Goal: Transaction & Acquisition: Book appointment/travel/reservation

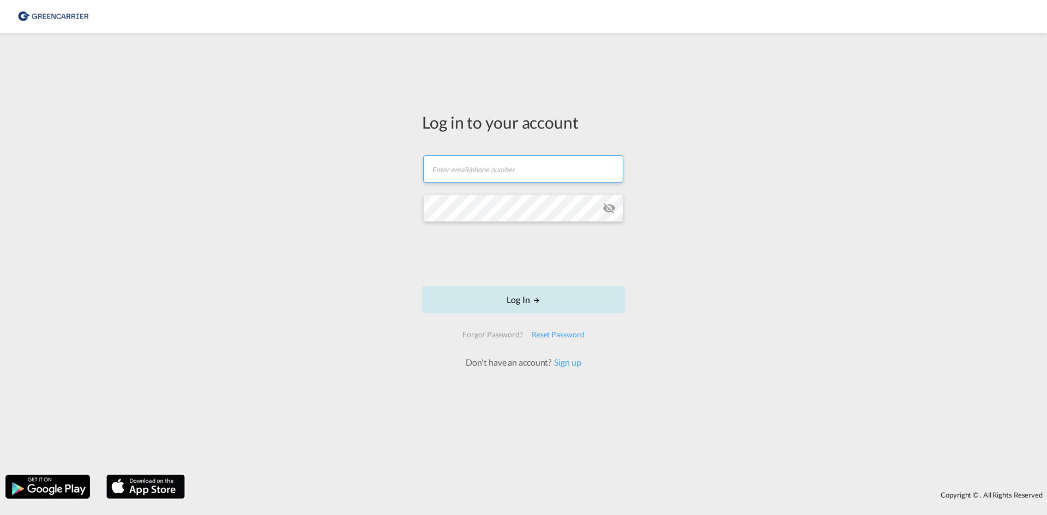
type input "seaexp.ode@scangl.com"
click at [526, 295] on button "Log In" at bounding box center [523, 299] width 203 height 27
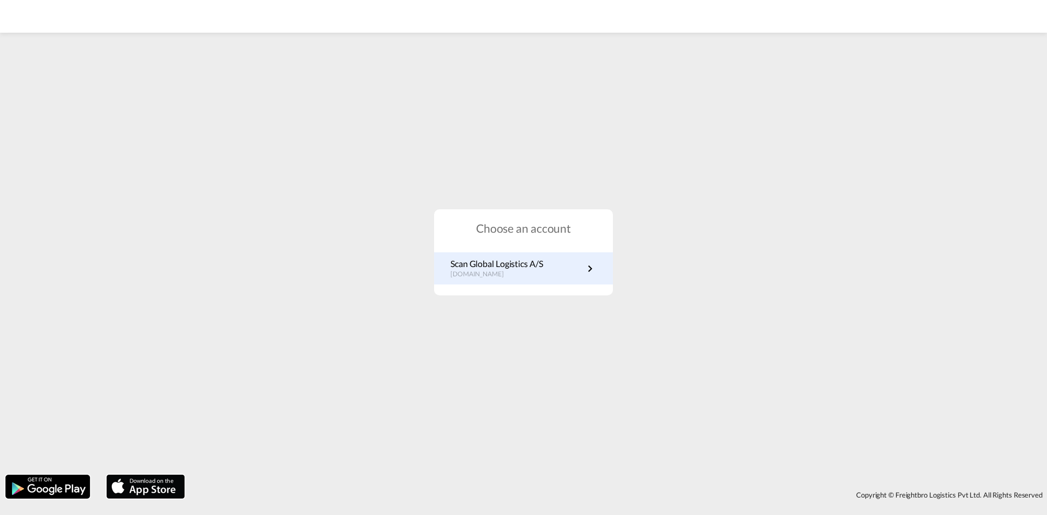
click at [513, 271] on p "dk.portal.greencarrier.com" at bounding box center [497, 274] width 93 height 9
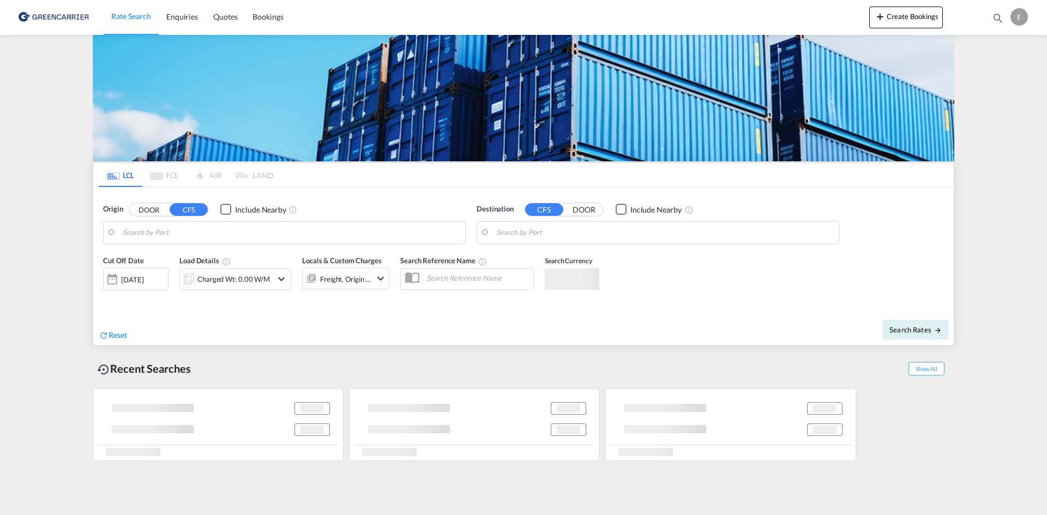
type input "DK-6920, [GEOGRAPHIC_DATA], [GEOGRAPHIC_DATA][PERSON_NAME]"
type input "[GEOGRAPHIC_DATA], [GEOGRAPHIC_DATA], CAMTR"
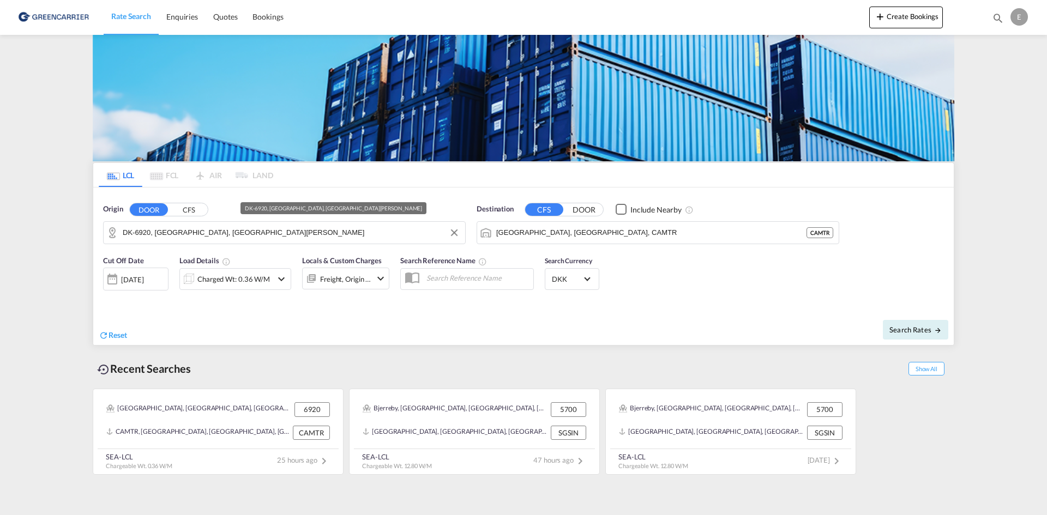
click at [267, 232] on input "DK-6920, [GEOGRAPHIC_DATA], [GEOGRAPHIC_DATA][PERSON_NAME]" at bounding box center [291, 233] width 337 height 16
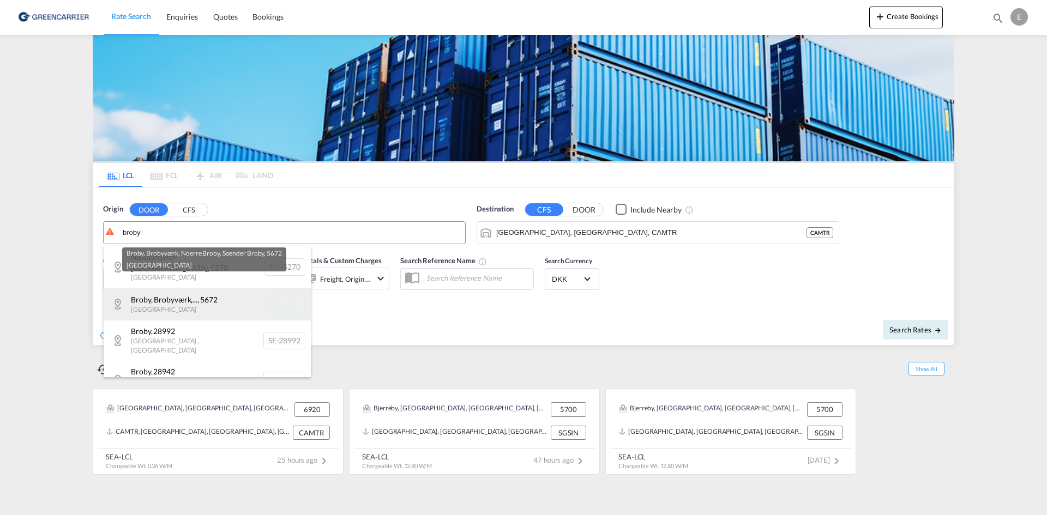
click at [203, 294] on div "Broby, Brobyværk,... , 5672 [GEOGRAPHIC_DATA] [GEOGRAPHIC_DATA]-5672" at bounding box center [207, 304] width 207 height 33
type input "DK-5672, Broby, [GEOGRAPHIC_DATA], [GEOGRAPHIC_DATA], Soender Broby"
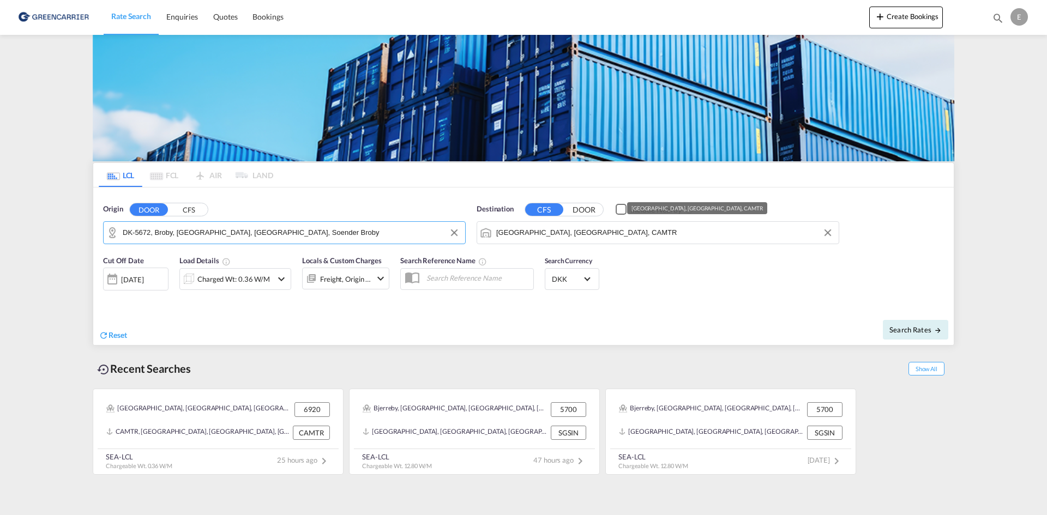
click at [610, 232] on input "[GEOGRAPHIC_DATA], [GEOGRAPHIC_DATA], CAMTR" at bounding box center [664, 233] width 337 height 16
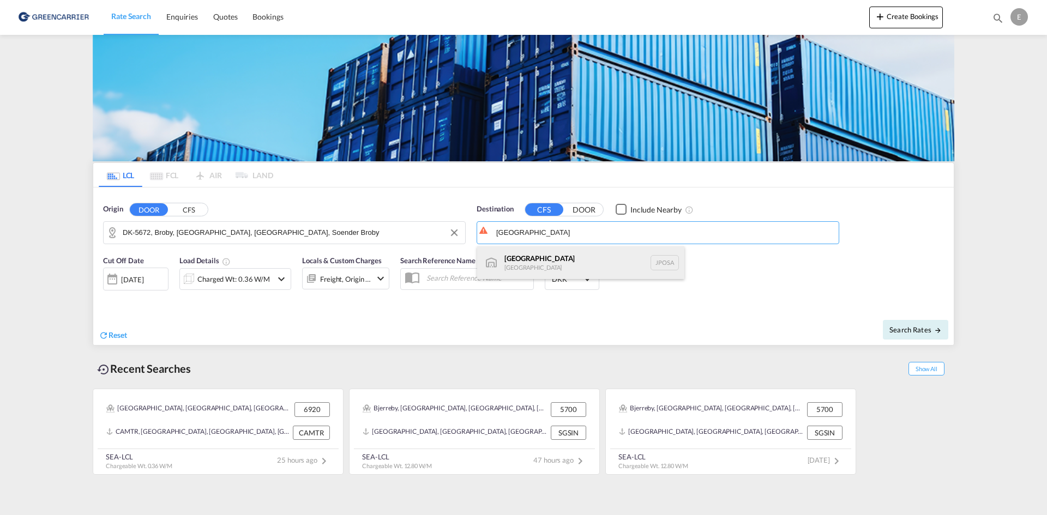
click at [597, 257] on div "Osaka [GEOGRAPHIC_DATA] JPOSA" at bounding box center [580, 263] width 207 height 33
type input "[GEOGRAPHIC_DATA], [GEOGRAPHIC_DATA]"
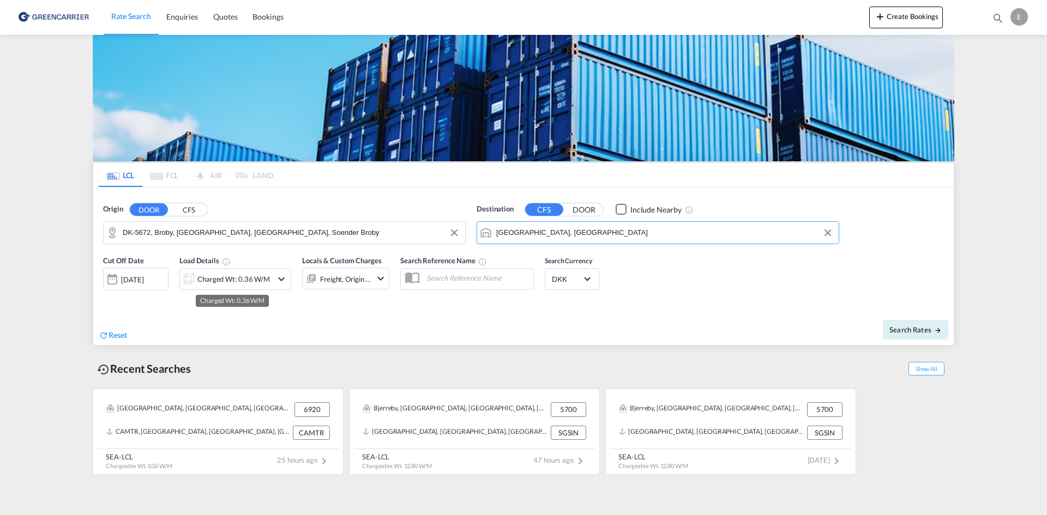
click at [231, 285] on div "Charged Wt: 0.36 W/M" at bounding box center [233, 279] width 73 height 15
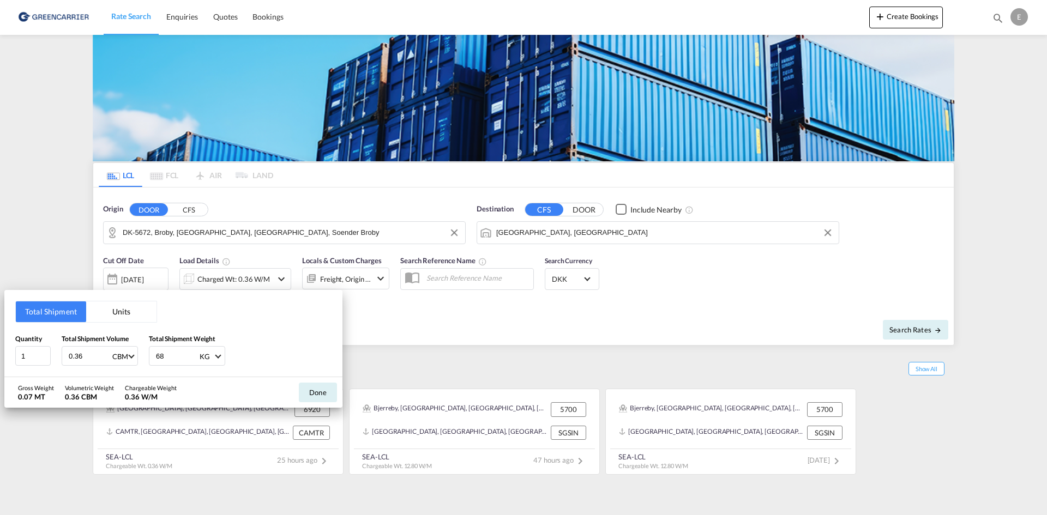
drag, startPoint x: 98, startPoint y: 356, endPoint x: 52, endPoint y: 355, distance: 45.3
click at [52, 355] on div "Quantity 1 Total Shipment Volume 0.36 CBM CBM CFT Total Shipment Weight 68 KG K…" at bounding box center [173, 350] width 316 height 33
type input "2"
type input "1"
type input "250"
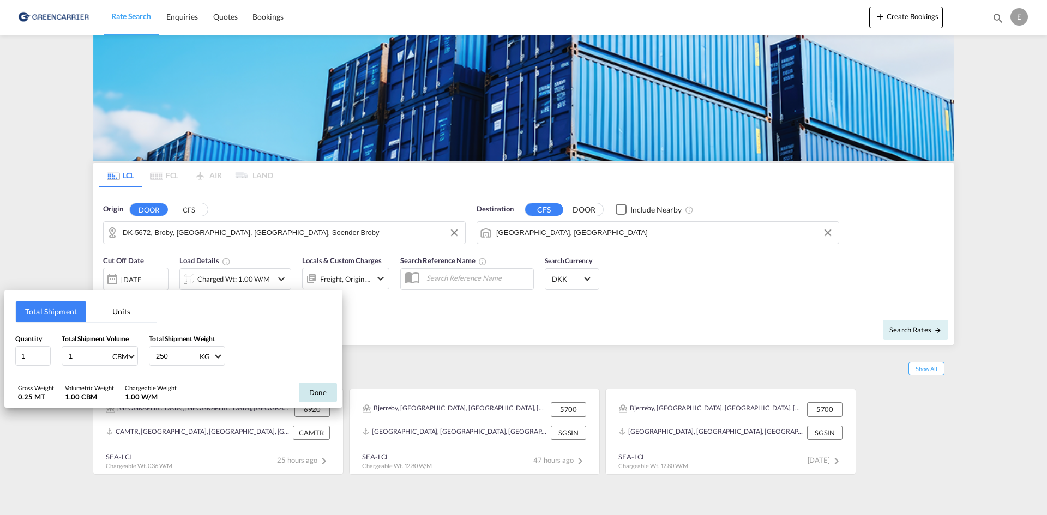
click at [329, 400] on button "Done" at bounding box center [318, 393] width 38 height 20
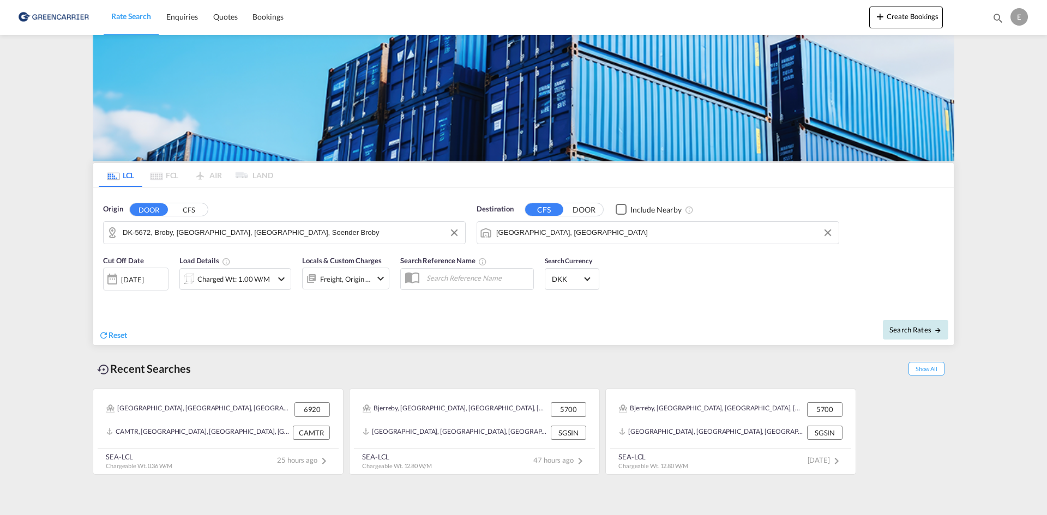
click at [903, 325] on button "Search Rates" at bounding box center [915, 330] width 65 height 20
type input "5672 to JPOSA / [DATE]"
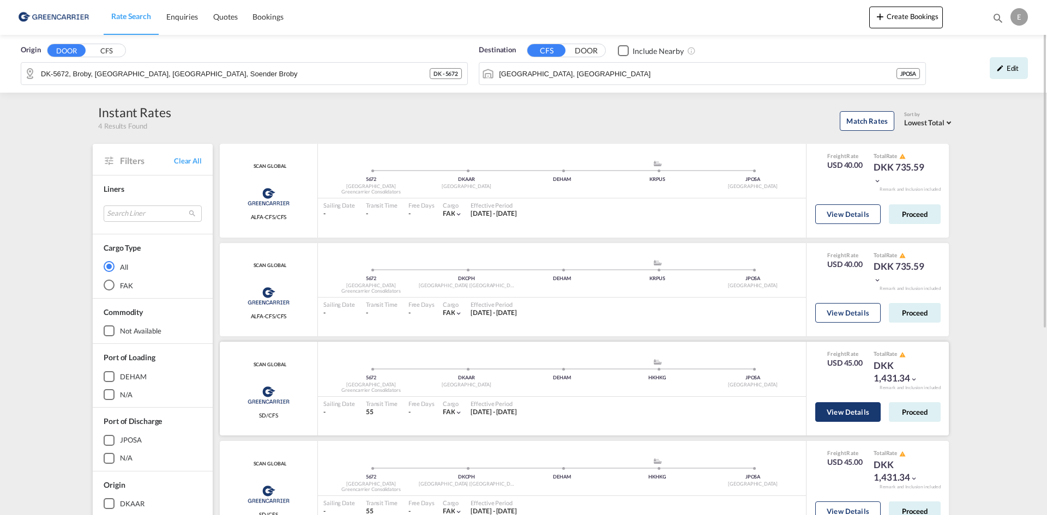
drag, startPoint x: 915, startPoint y: 417, endPoint x: 821, endPoint y: 419, distance: 93.8
click at [915, 417] on button "Proceed" at bounding box center [915, 413] width 52 height 20
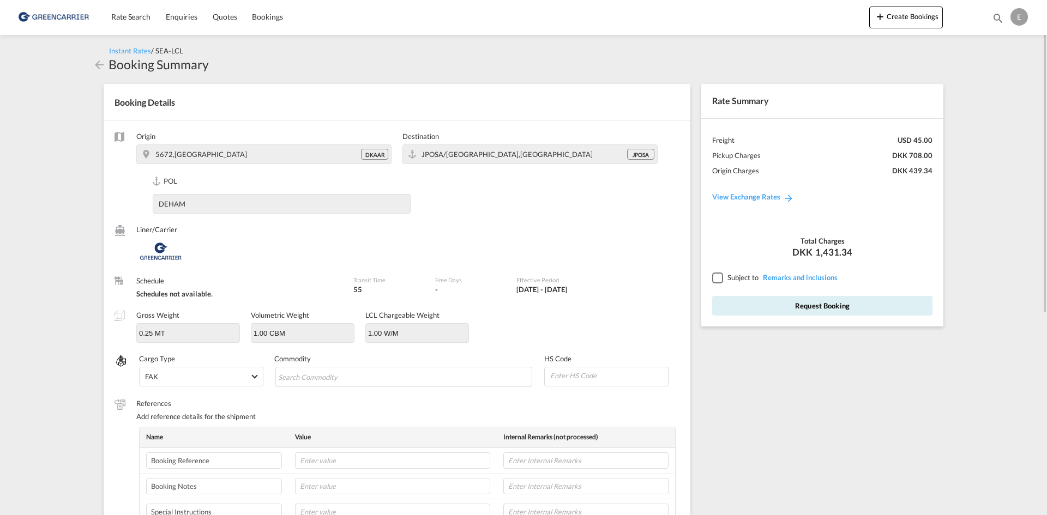
click at [716, 275] on div at bounding box center [717, 278] width 10 height 10
click at [385, 377] on md-chips-wrap "Chips container with autocompletion. Enter the text area, type text to search, …" at bounding box center [403, 377] width 257 height 20
click at [829, 313] on button "Request Booking" at bounding box center [822, 306] width 220 height 20
click at [367, 380] on input "Chips input." at bounding box center [328, 377] width 100 height 17
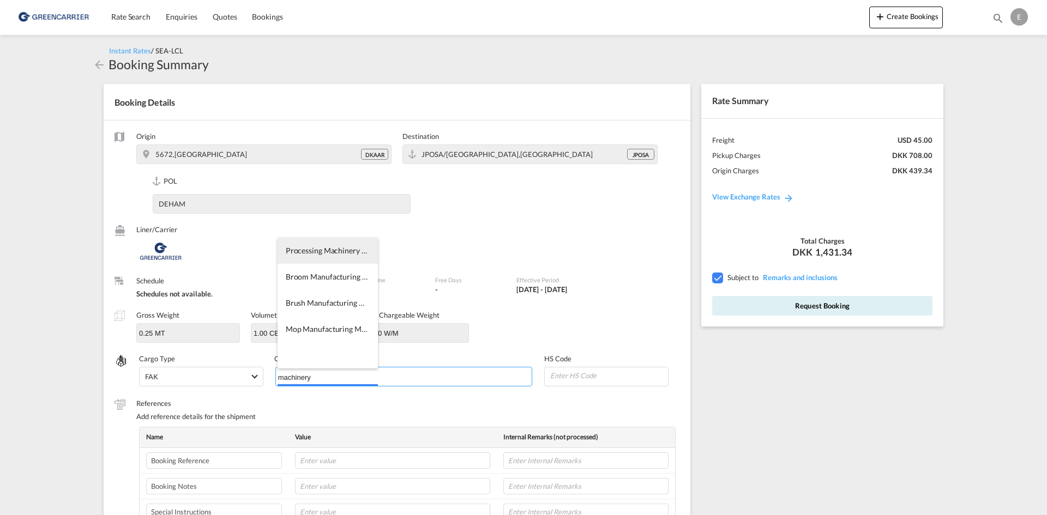
type input "machinery"
click at [322, 257] on li "Processing Machinery and Equipment, Agricultural" at bounding box center [328, 251] width 100 height 26
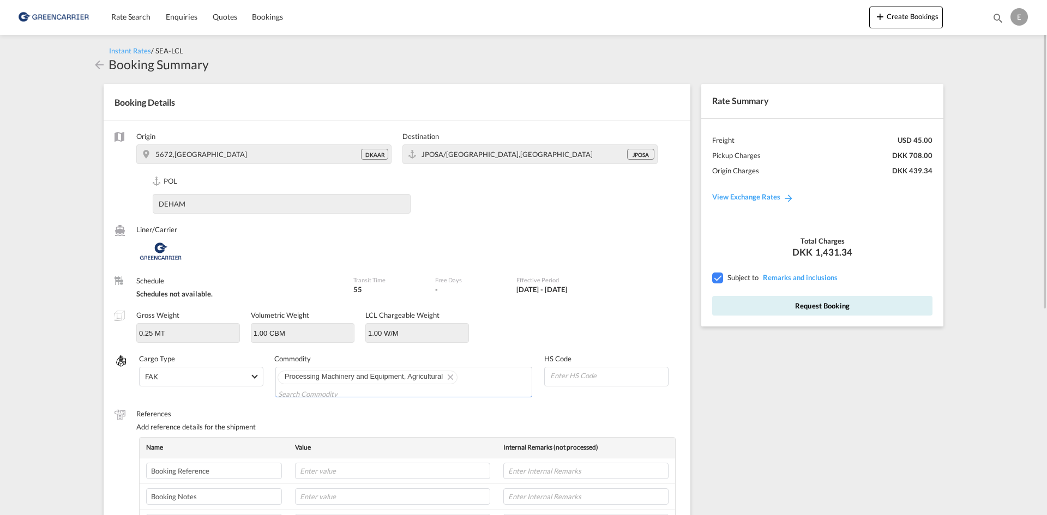
click at [585, 406] on div "Origin 5672,[GEOGRAPHIC_DATA] DKAAR Destination JPOSA/[GEOGRAPHIC_DATA],[GEOGRA…" at bounding box center [397, 372] width 587 height 503
click at [451, 378] on md-icon "Remove" at bounding box center [449, 376] width 13 height 13
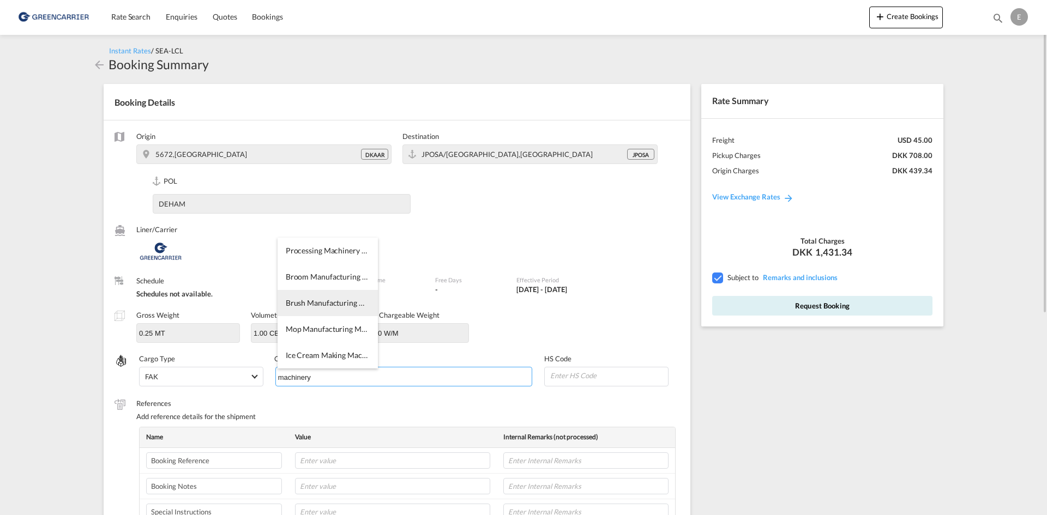
type input "machinery"
click at [335, 308] on li "Brush Manufacturing Machinery and Parts" at bounding box center [328, 303] width 100 height 26
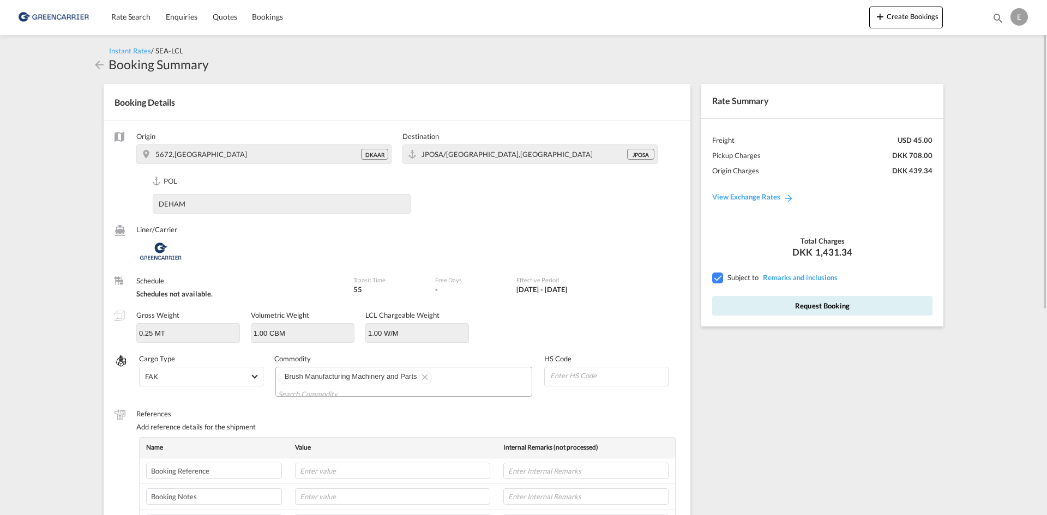
click at [535, 409] on label "References" at bounding box center [407, 414] width 543 height 10
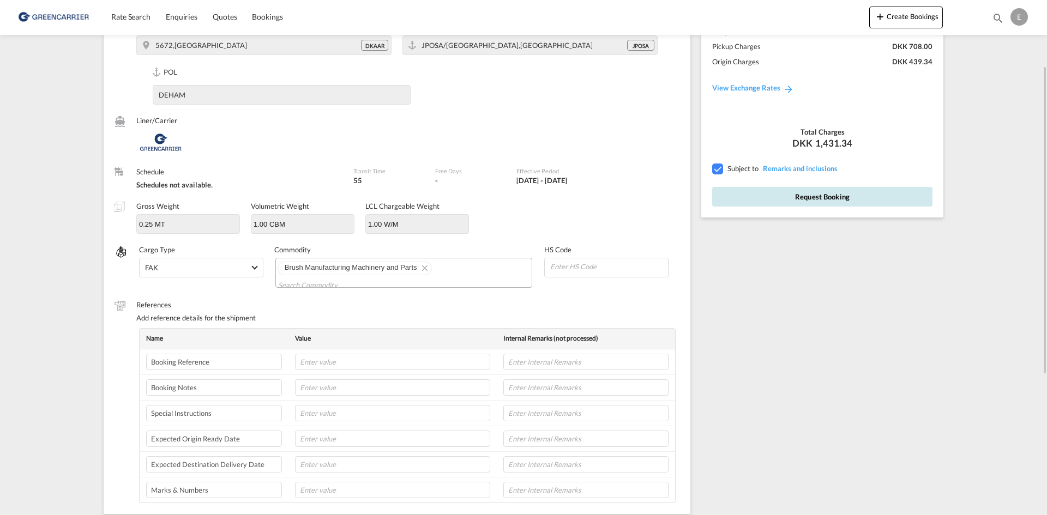
click at [806, 205] on button "Request Booking" at bounding box center [822, 197] width 220 height 20
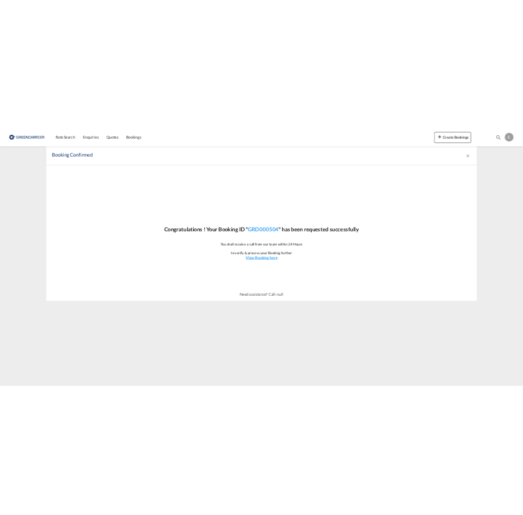
scroll to position [0, 0]
